Goal: Task Accomplishment & Management: Manage account settings

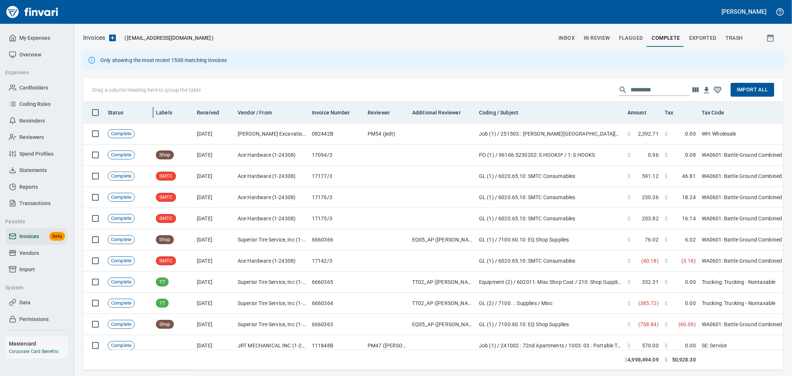
scroll to position [255, 688]
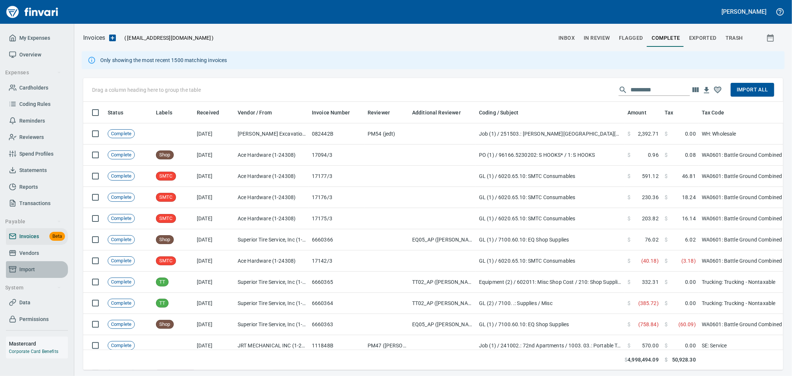
click at [32, 268] on span "Import" at bounding box center [27, 269] width 16 height 9
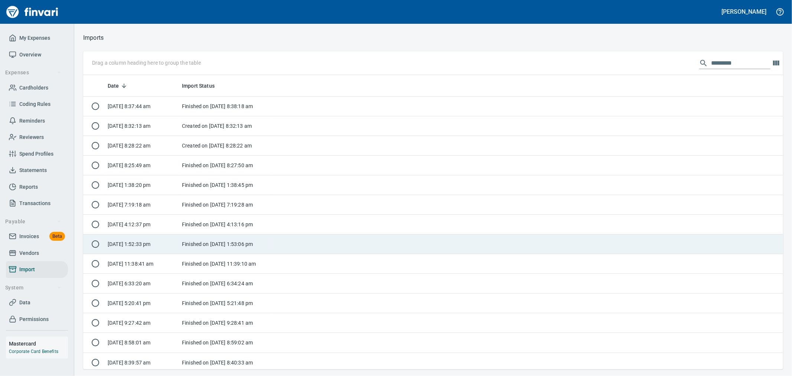
scroll to position [288, 688]
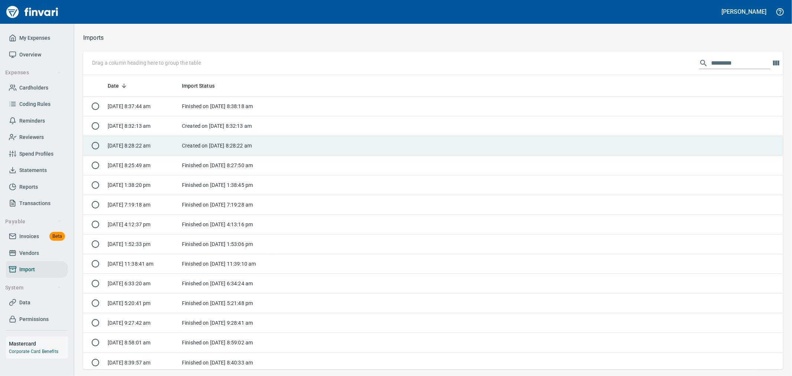
click at [136, 147] on td "[DATE] 8:28:22 am" at bounding box center [142, 146] width 74 height 20
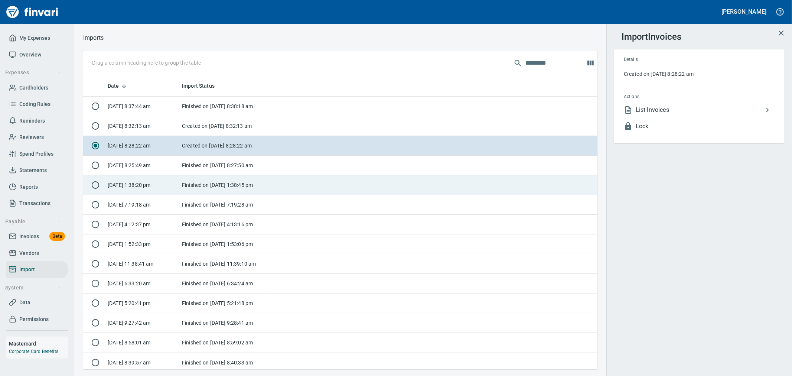
scroll to position [288, 502]
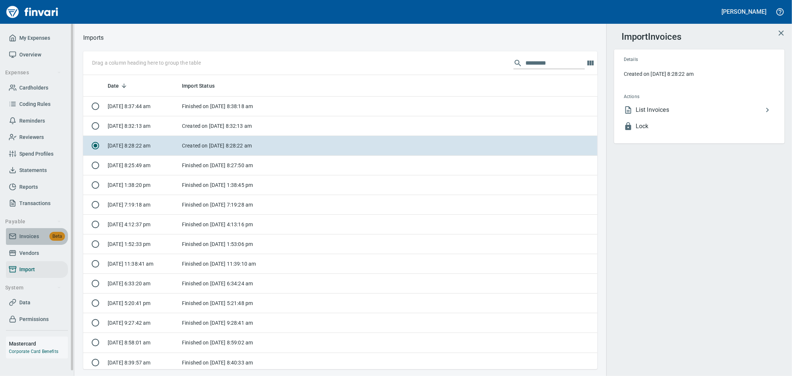
click at [30, 236] on span "Invoices" at bounding box center [29, 236] width 20 height 9
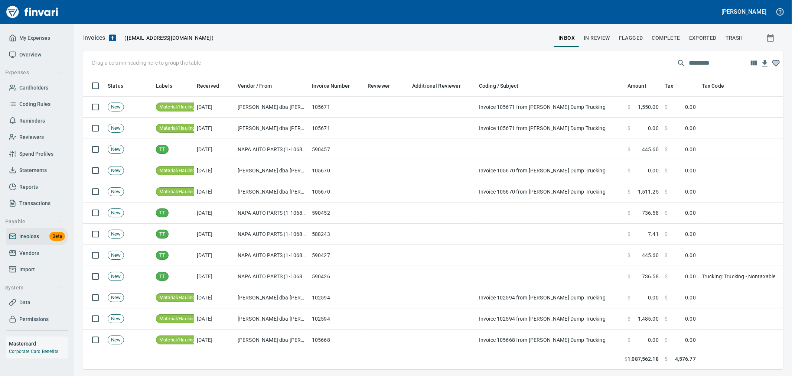
scroll to position [281, 688]
click at [666, 32] on button "Complete" at bounding box center [665, 38] width 37 height 18
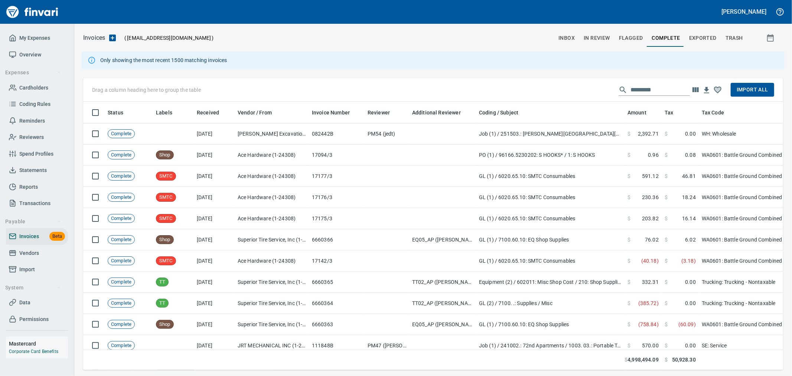
scroll to position [255, 688]
click at [37, 267] on span "Import" at bounding box center [37, 269] width 56 height 9
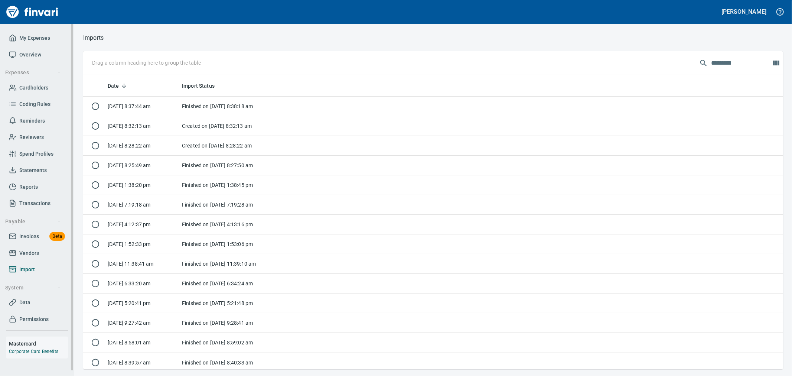
scroll to position [288, 688]
click at [39, 238] on span "Invoices Beta" at bounding box center [37, 236] width 56 height 9
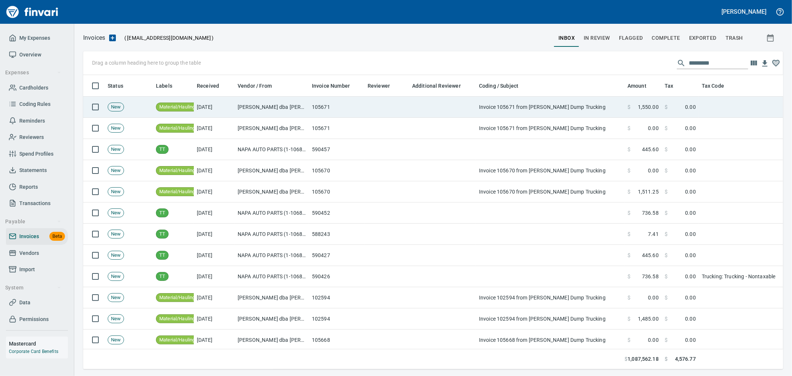
scroll to position [281, 688]
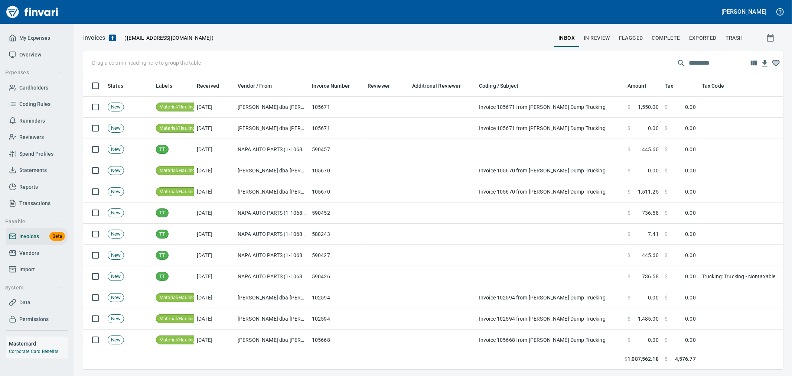
click at [661, 35] on span "Complete" at bounding box center [666, 37] width 28 height 9
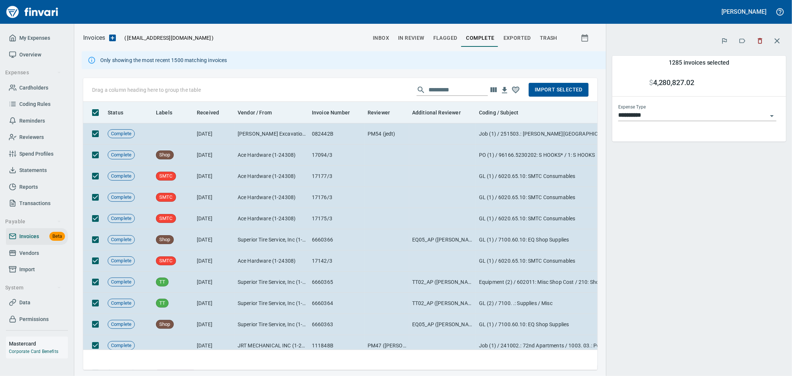
scroll to position [255, 502]
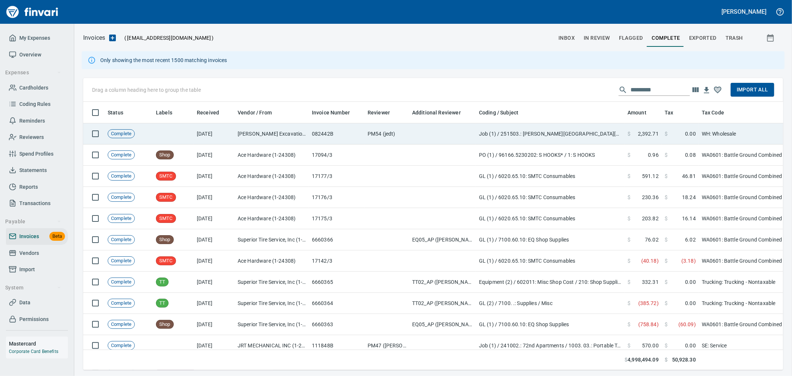
scroll to position [1, 1]
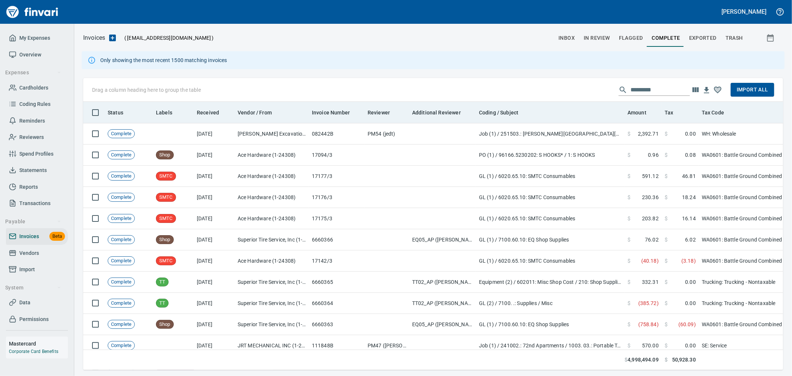
click at [210, 123] on th "Received" at bounding box center [214, 113] width 41 height 22
click at [210, 114] on span "Received" at bounding box center [208, 112] width 22 height 9
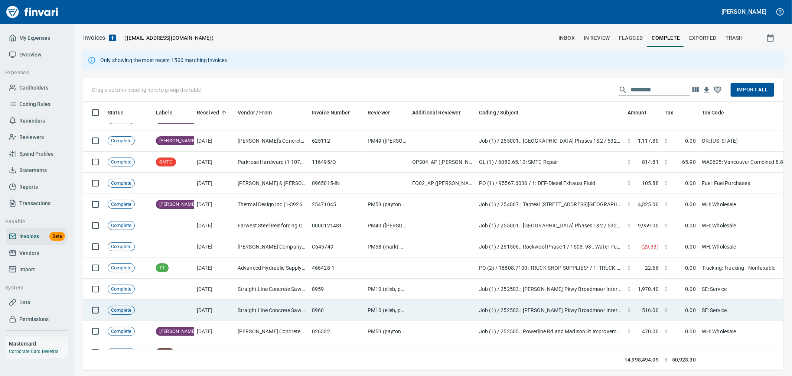
scroll to position [0, 0]
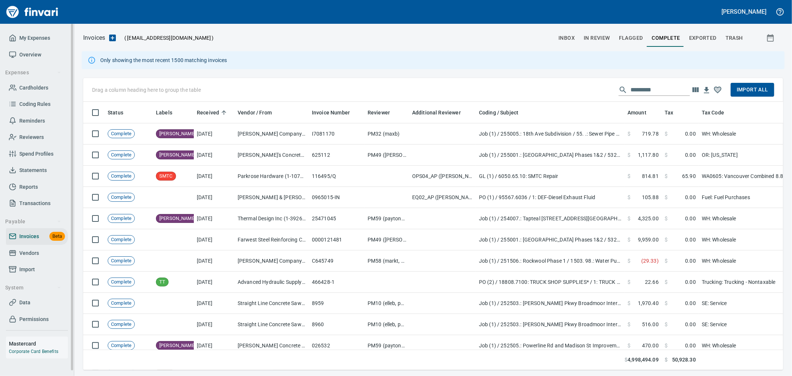
click at [29, 265] on span "Import" at bounding box center [27, 269] width 16 height 9
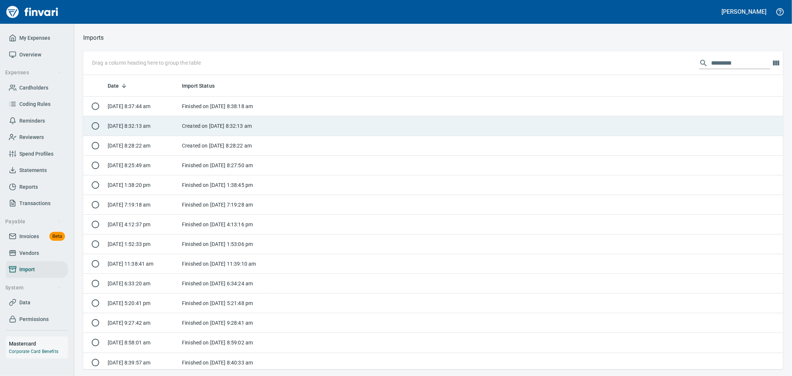
click at [186, 125] on td "Created on [DATE] 8:32:13 am" at bounding box center [225, 126] width 93 height 20
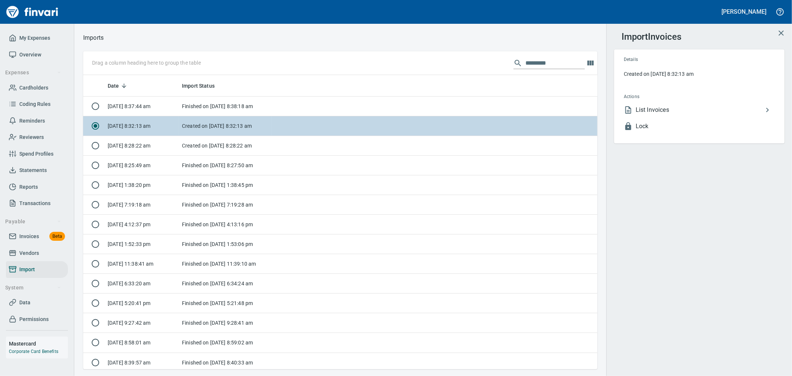
scroll to position [288, 502]
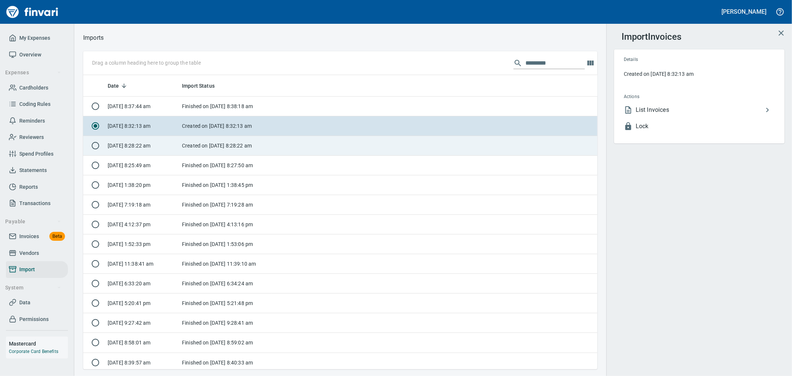
click at [190, 140] on td "Created on [DATE] 8:28:22 am" at bounding box center [225, 146] width 93 height 20
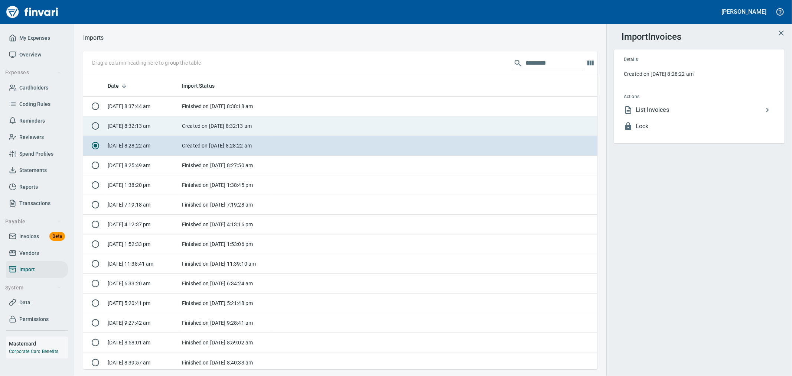
click at [194, 131] on td "Created on [DATE] 8:32:13 am" at bounding box center [225, 126] width 93 height 20
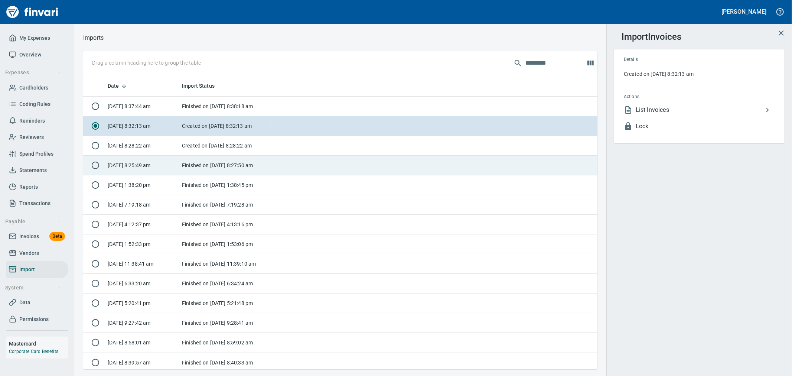
click at [186, 157] on td "Finished on [DATE] 8:27:50 am" at bounding box center [225, 166] width 93 height 20
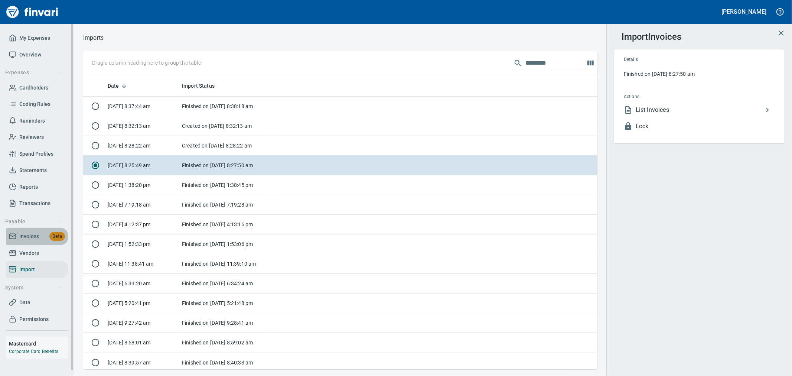
click at [30, 236] on span "Invoices" at bounding box center [29, 236] width 20 height 9
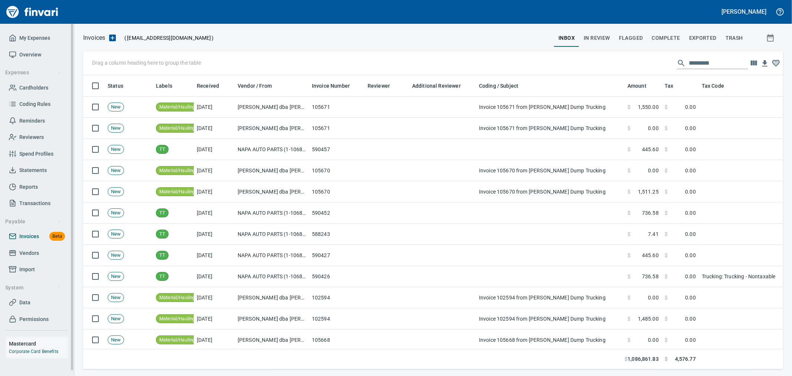
scroll to position [281, 688]
click at [23, 251] on span "Vendors" at bounding box center [29, 252] width 20 height 9
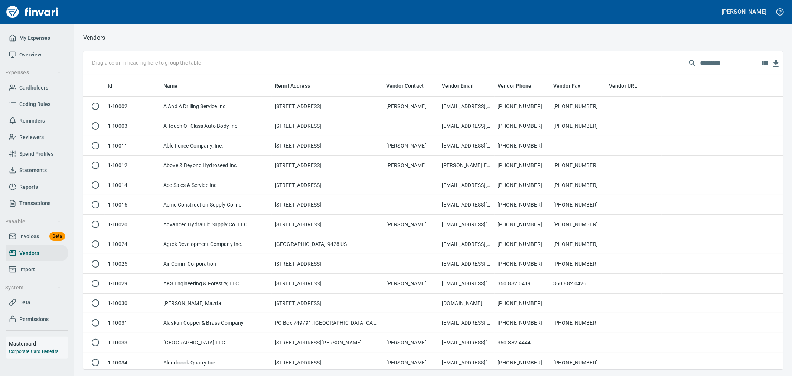
scroll to position [288, 688]
drag, startPoint x: 33, startPoint y: 232, endPoint x: 41, endPoint y: 239, distance: 10.8
click at [33, 232] on span "Invoices" at bounding box center [29, 236] width 20 height 9
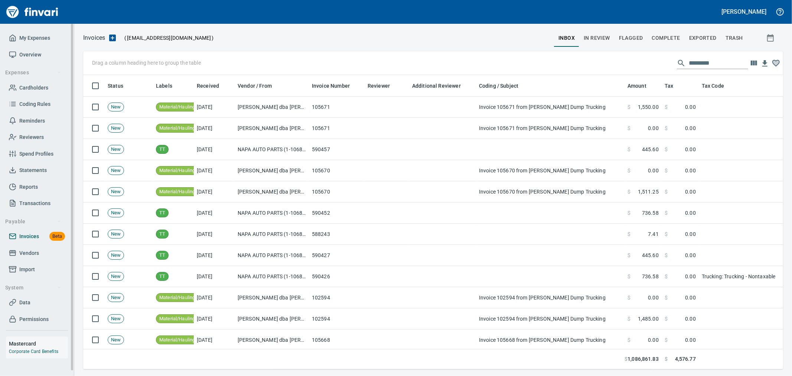
scroll to position [281, 688]
click at [284, 42] on div at bounding box center [384, 38] width 340 height 18
click at [673, 39] on span "Complete" at bounding box center [666, 37] width 28 height 9
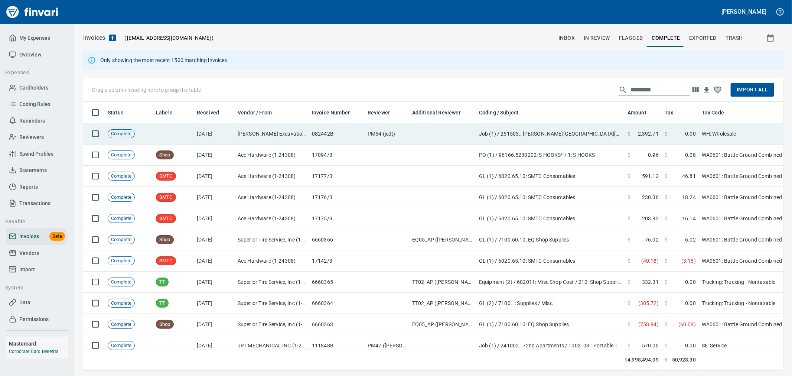
scroll to position [255, 688]
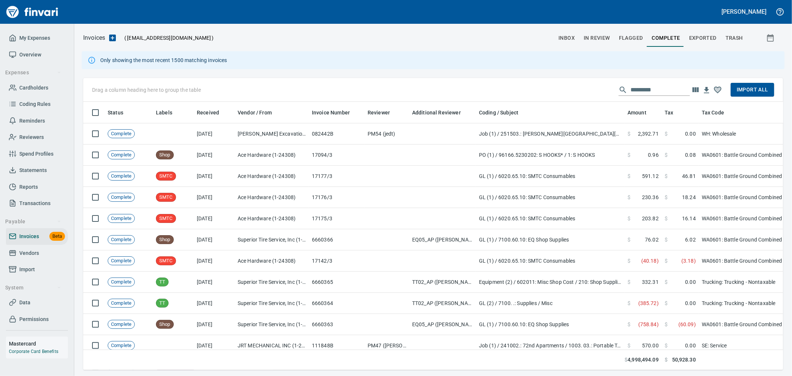
click at [693, 88] on icon "button" at bounding box center [695, 89] width 6 height 5
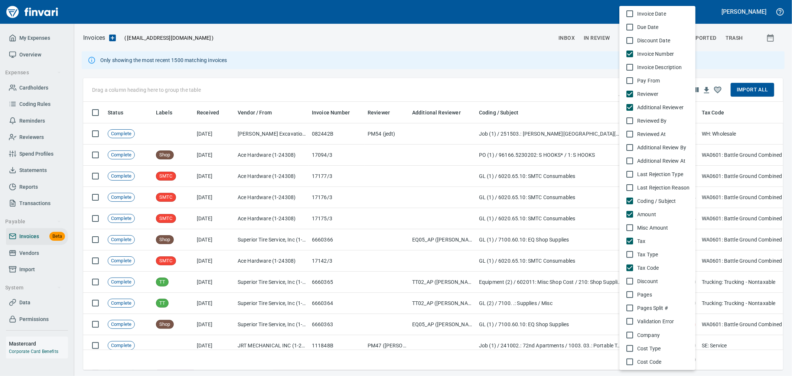
scroll to position [124, 0]
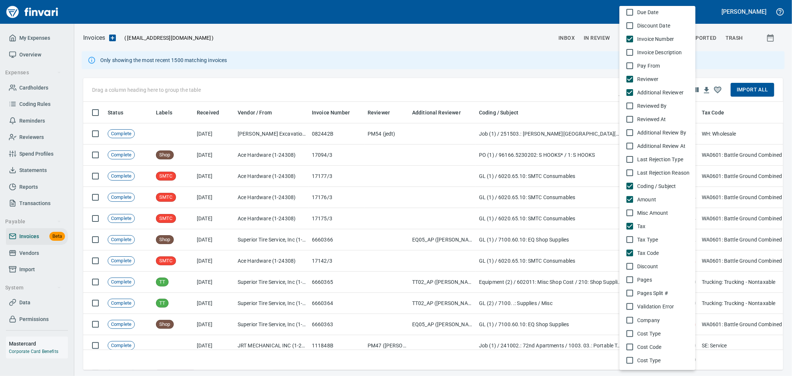
click at [514, 63] on div at bounding box center [396, 188] width 792 height 376
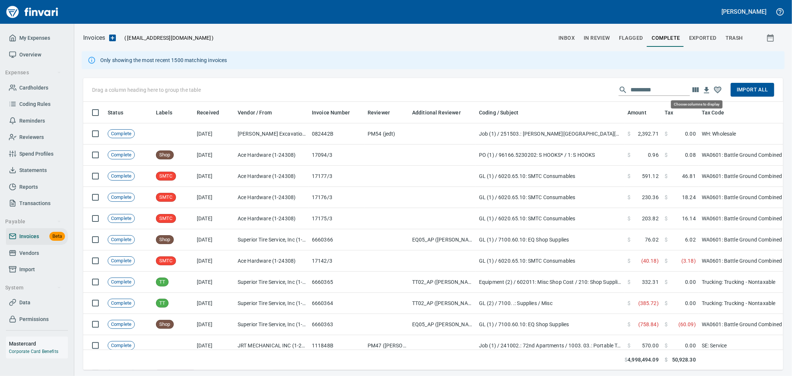
click at [698, 92] on icon "button" at bounding box center [695, 89] width 9 height 9
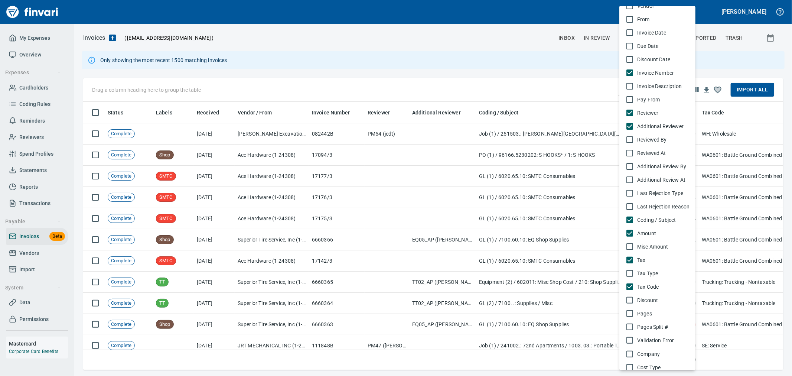
scroll to position [0, 0]
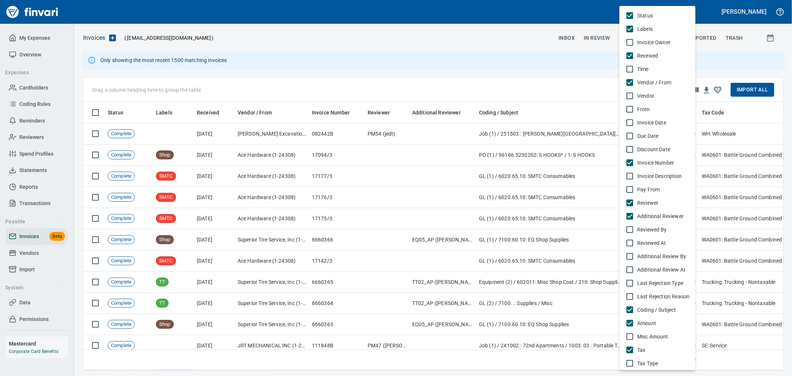
drag, startPoint x: 516, startPoint y: 42, endPoint x: 700, endPoint y: 96, distance: 191.1
click at [516, 42] on div at bounding box center [396, 188] width 792 height 376
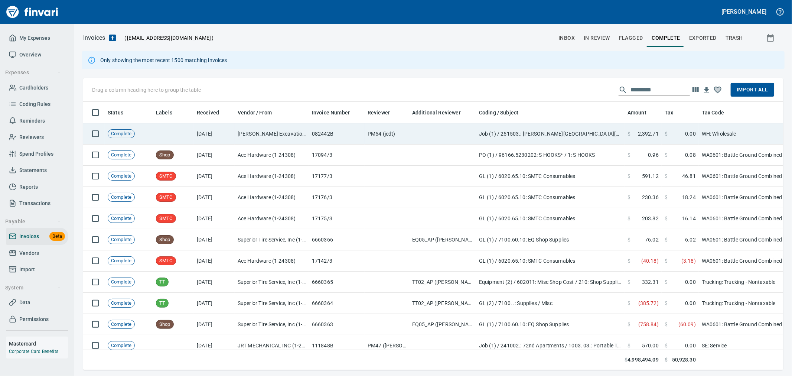
click at [692, 143] on td "$ 0.00" at bounding box center [680, 133] width 37 height 21
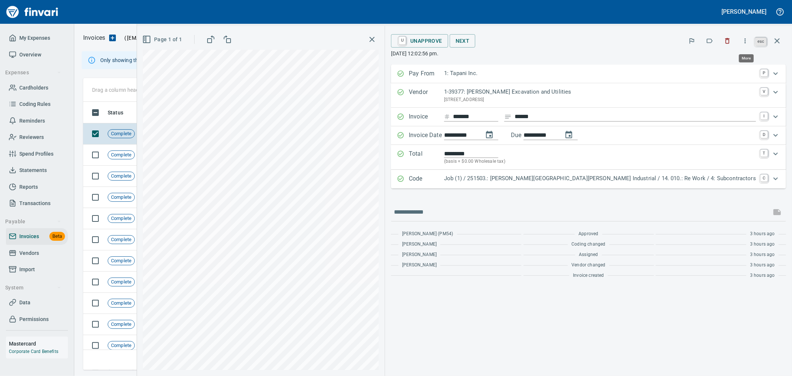
scroll to position [255, 687]
click at [776, 45] on button "button" at bounding box center [777, 41] width 18 height 18
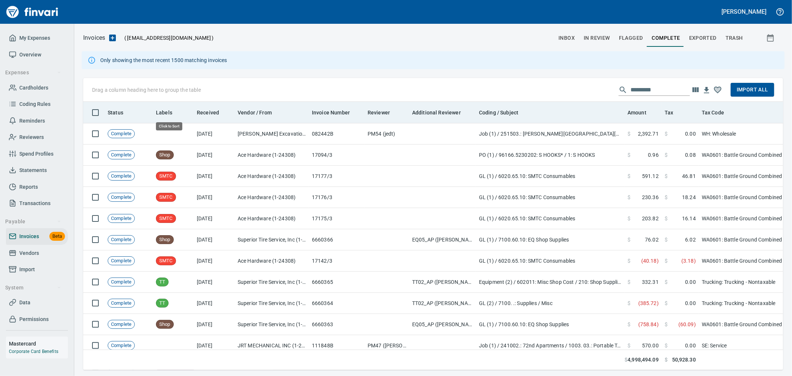
scroll to position [255, 688]
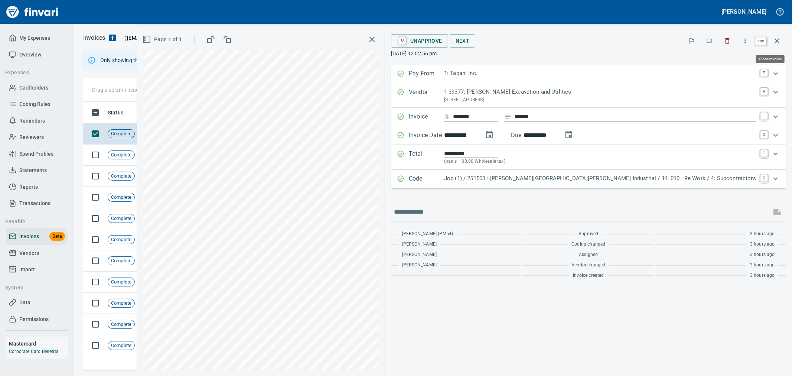
scroll to position [255, 687]
click at [773, 40] on icon "button" at bounding box center [777, 40] width 9 height 9
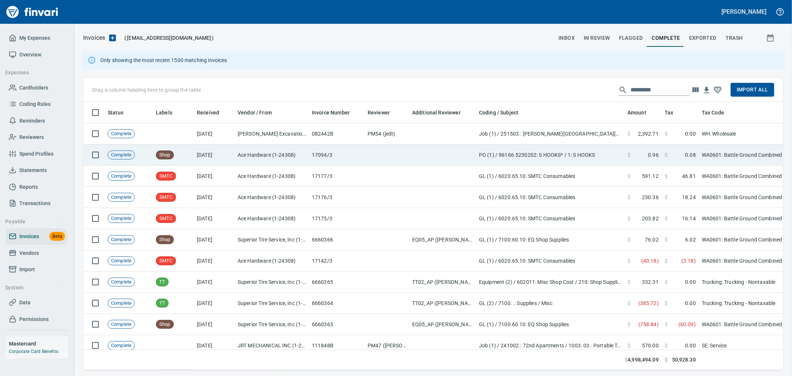
scroll to position [255, 687]
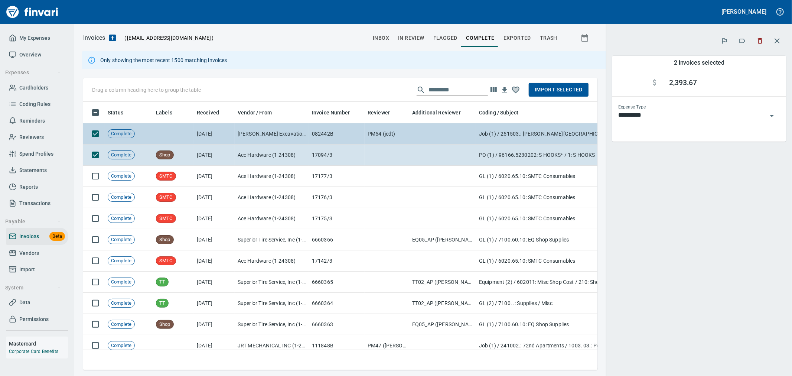
scroll to position [255, 502]
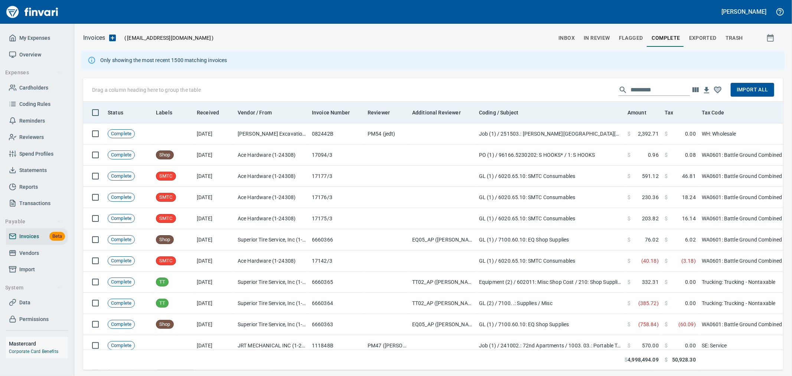
scroll to position [255, 686]
click at [202, 112] on span "Received" at bounding box center [208, 112] width 22 height 9
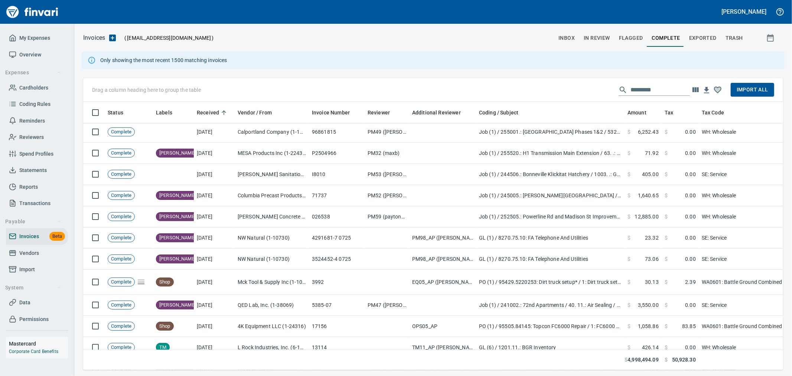
scroll to position [288, 0]
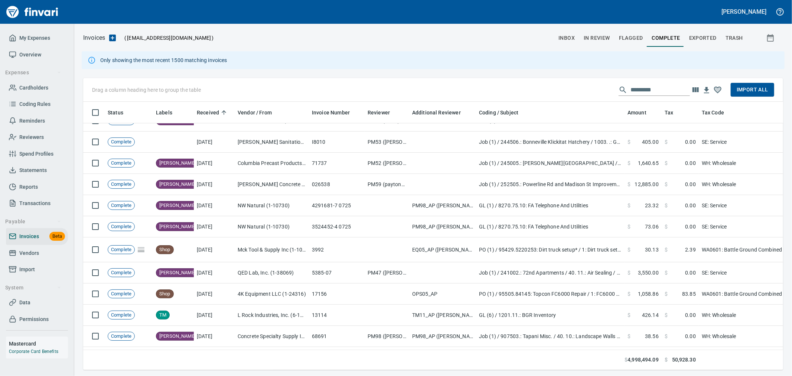
click at [380, 91] on div "Drag a column heading here to group the table Import All" at bounding box center [433, 90] width 700 height 24
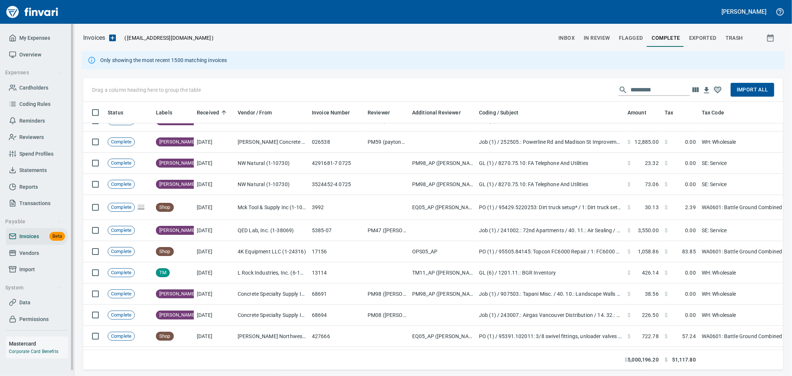
click at [28, 91] on span "Cardholders" at bounding box center [33, 87] width 29 height 9
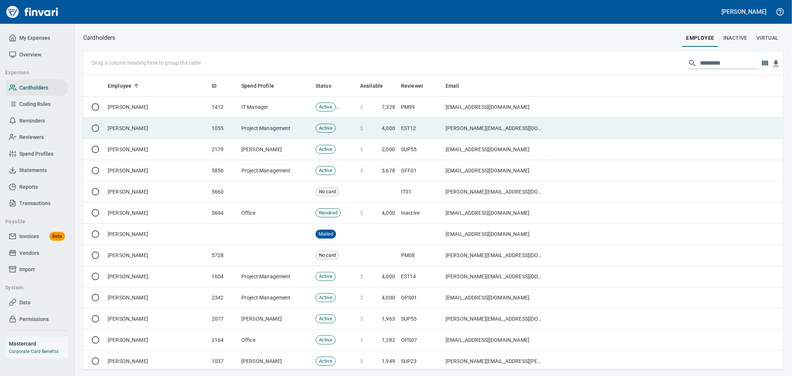
scroll to position [288, 688]
drag, startPoint x: 399, startPoint y: 114, endPoint x: 420, endPoint y: 120, distance: 21.2
click at [399, 114] on td "PM99" at bounding box center [420, 107] width 45 height 21
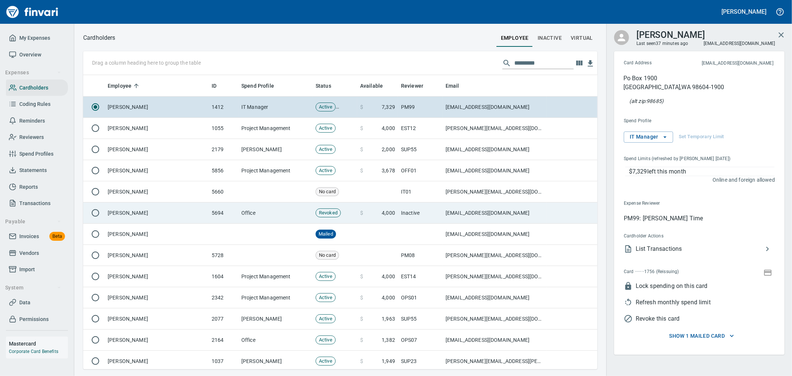
scroll to position [288, 502]
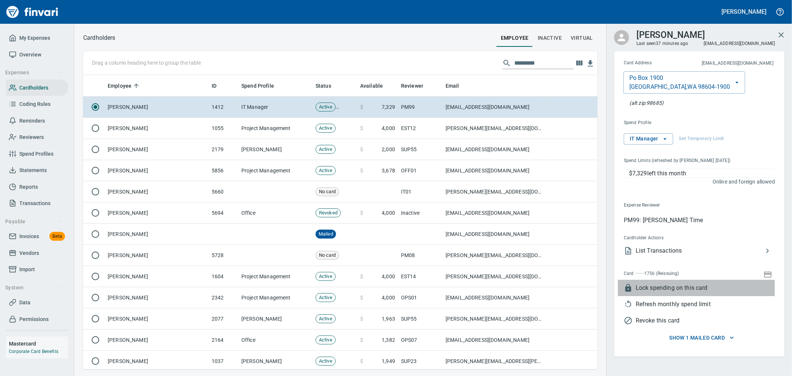
click at [674, 287] on span "Lock spending on this card" at bounding box center [705, 287] width 139 height 9
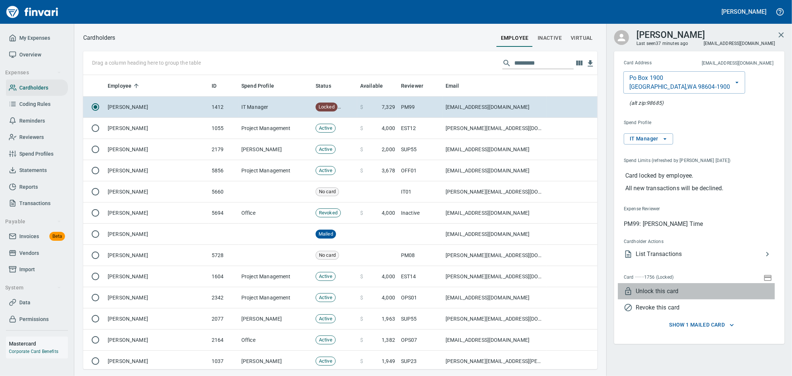
click at [662, 290] on span "Unlock this card" at bounding box center [705, 291] width 139 height 9
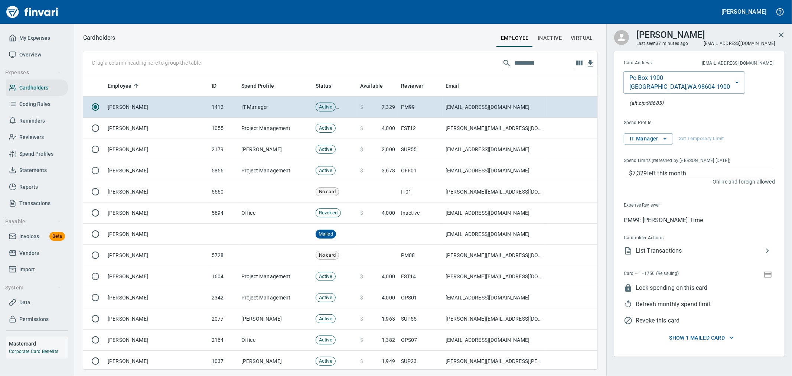
click at [676, 252] on span "List Transactions" at bounding box center [699, 250] width 127 height 9
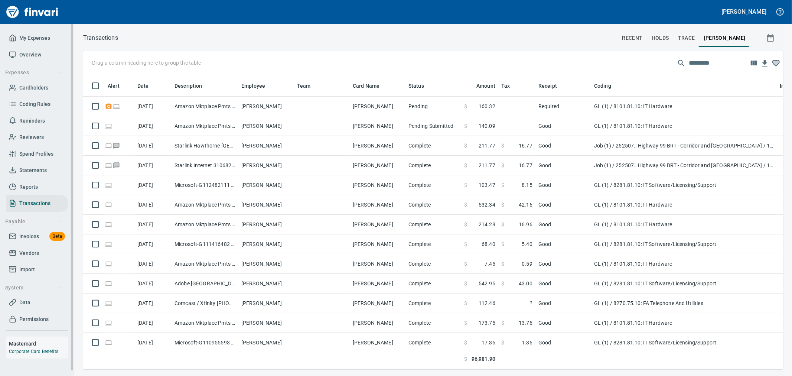
scroll to position [281, 688]
